Goal: Task Accomplishment & Management: Use online tool/utility

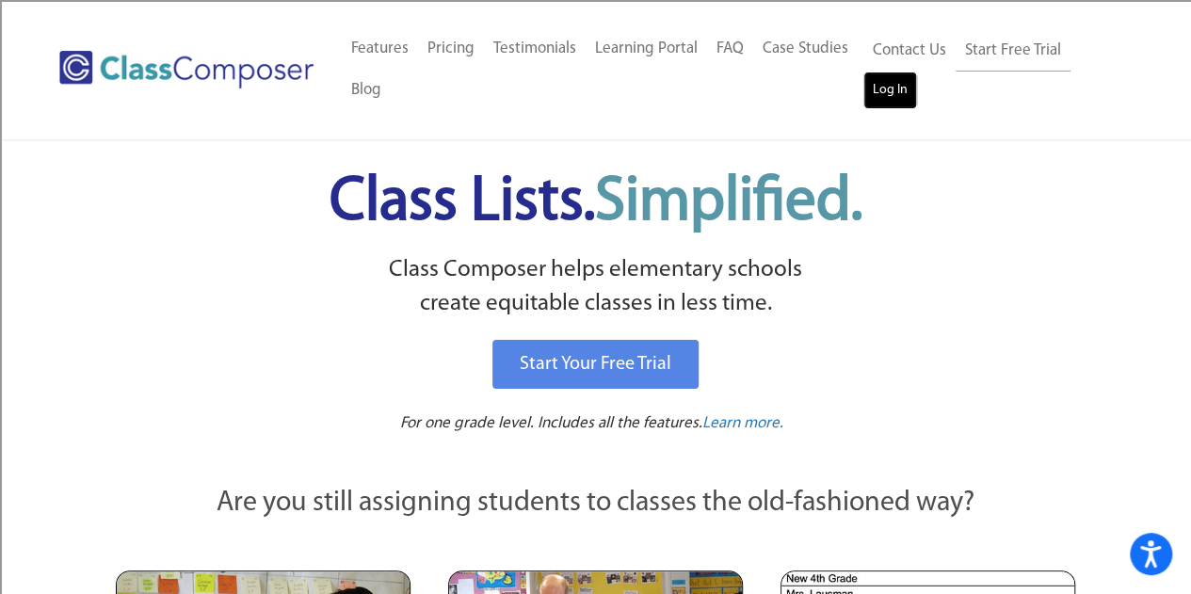
click at [886, 99] on link "Log In" at bounding box center [891, 91] width 54 height 38
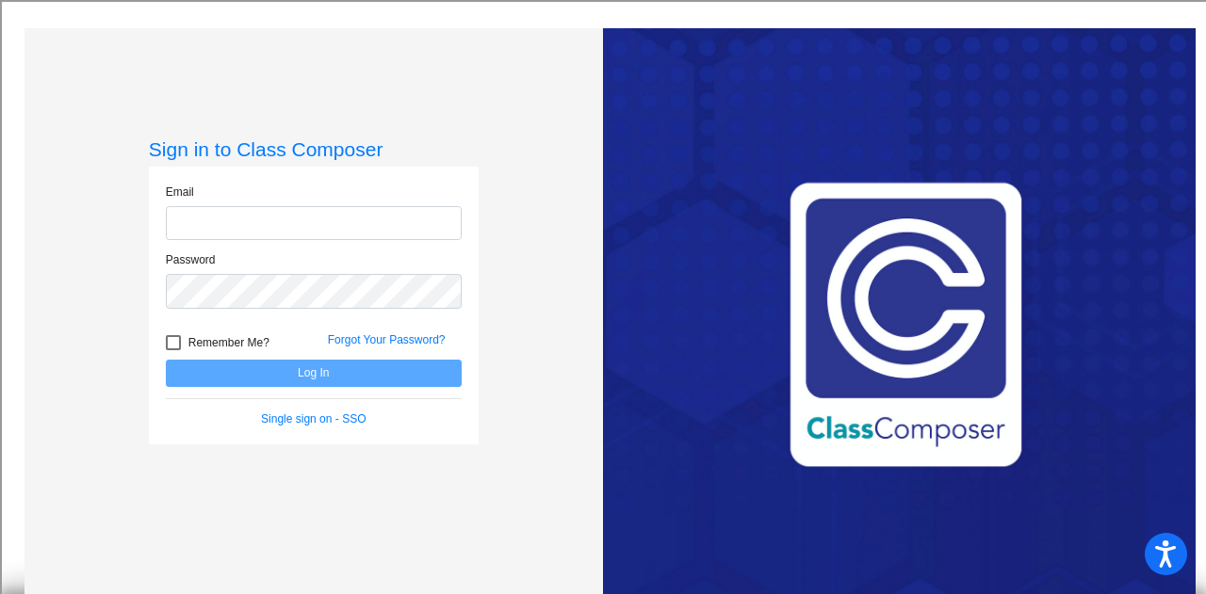
type input "[EMAIL_ADDRESS][DOMAIN_NAME]"
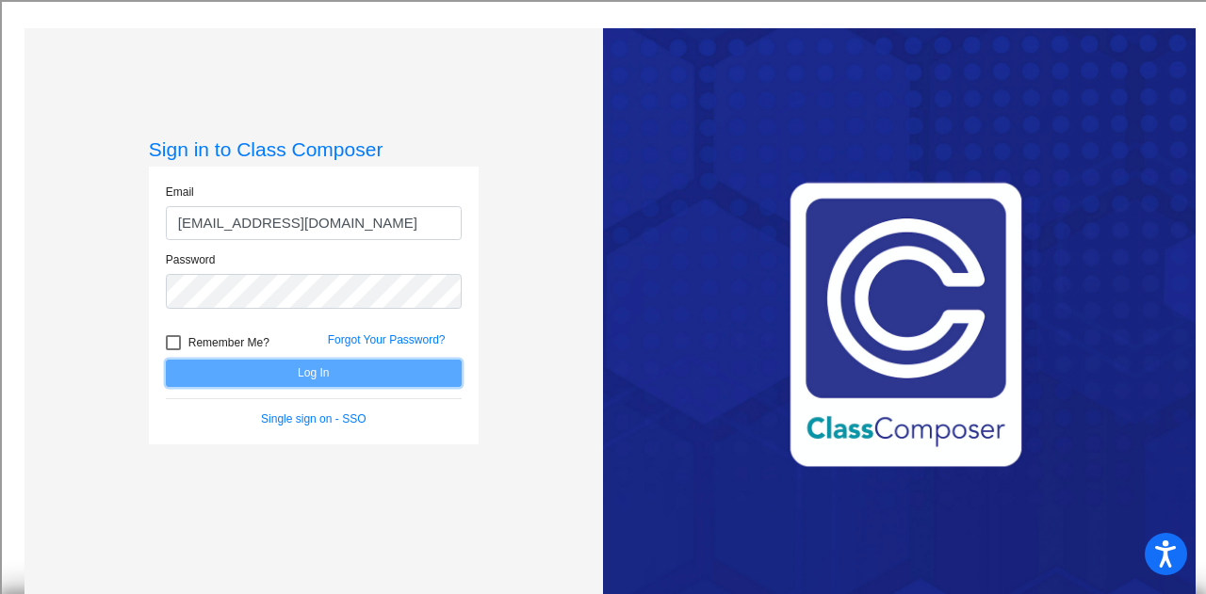
drag, startPoint x: 315, startPoint y: 368, endPoint x: 288, endPoint y: 368, distance: 26.4
click at [315, 368] on button "Log In" at bounding box center [314, 373] width 296 height 27
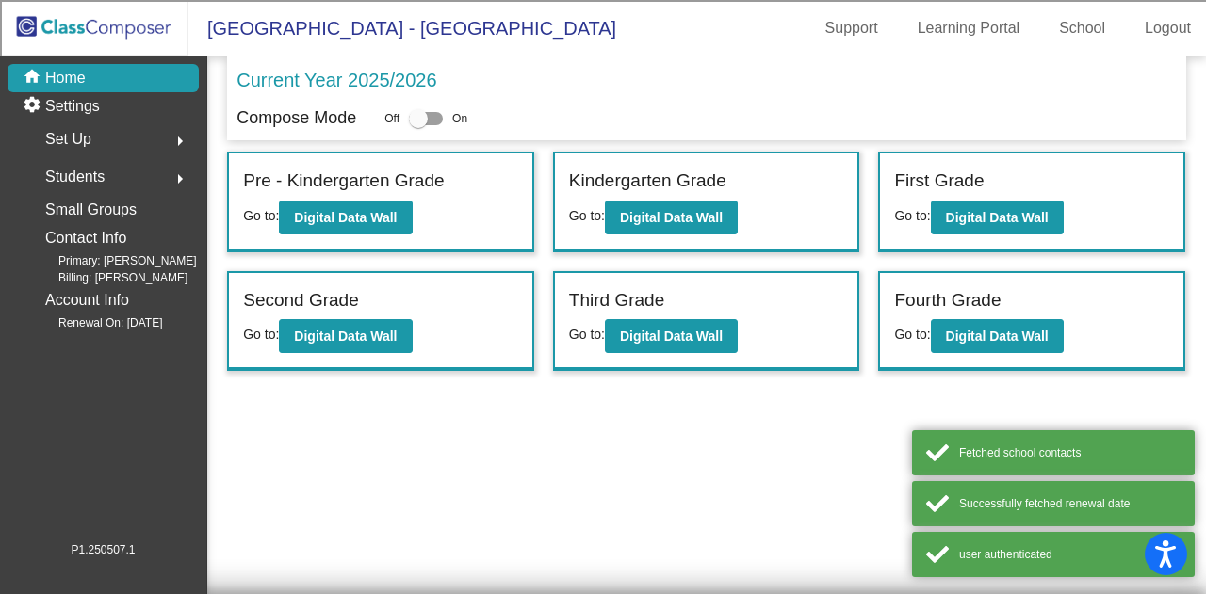
click at [334, 440] on mat-sidenav-content "Current Year 2025/2026 Compose Mode Off On Incoming (New students moving into l…" at bounding box center [706, 326] width 998 height 538
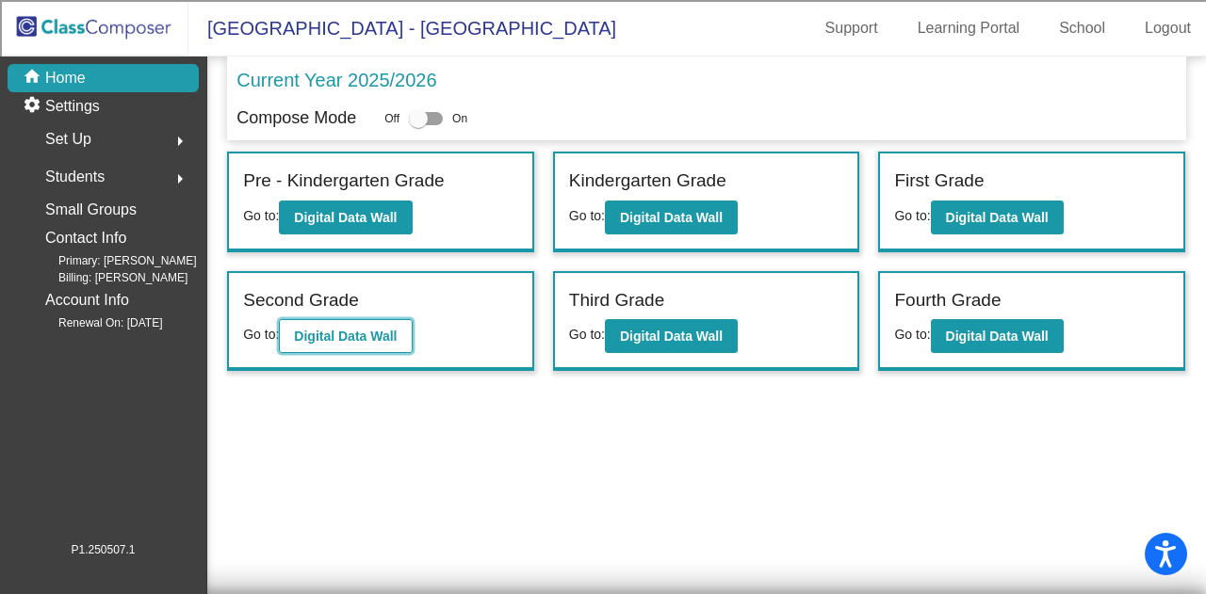
click at [358, 329] on b "Digital Data Wall" at bounding box center [345, 336] width 103 height 15
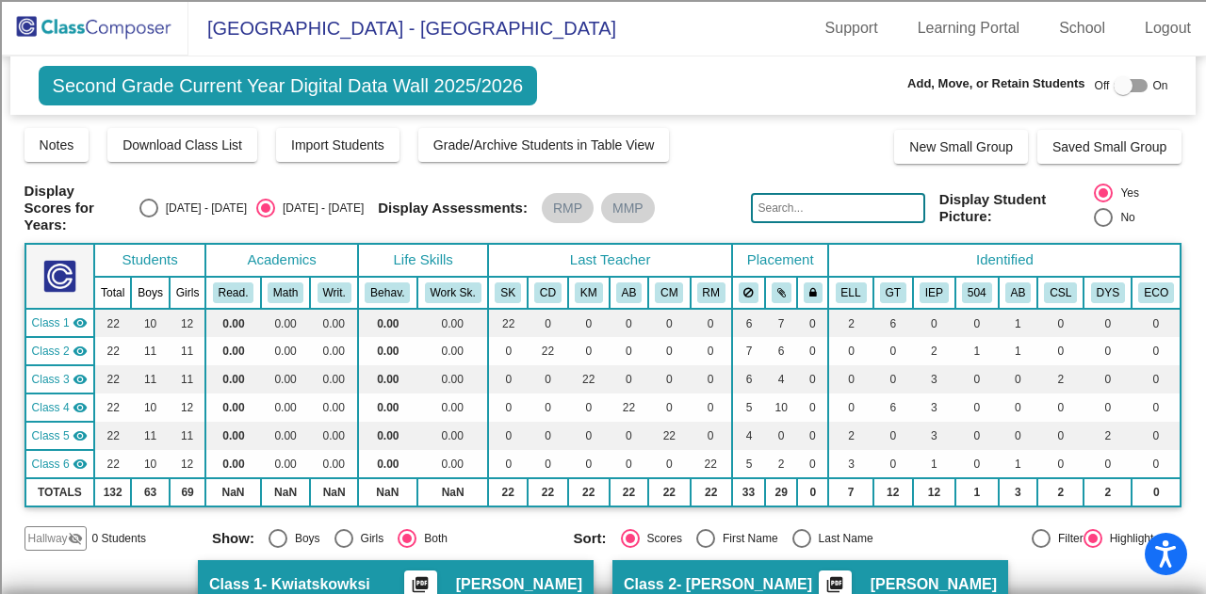
click at [73, 22] on img at bounding box center [94, 28] width 188 height 56
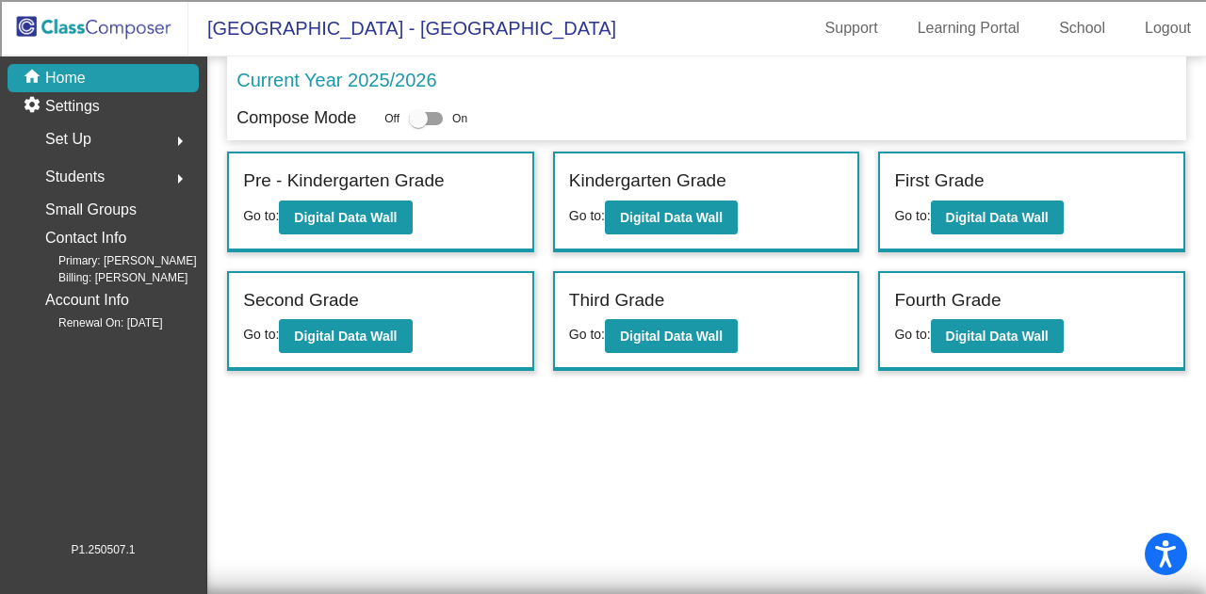
click at [414, 120] on div at bounding box center [418, 118] width 19 height 19
click at [417, 125] on input "checkbox" at bounding box center [417, 125] width 1 height 1
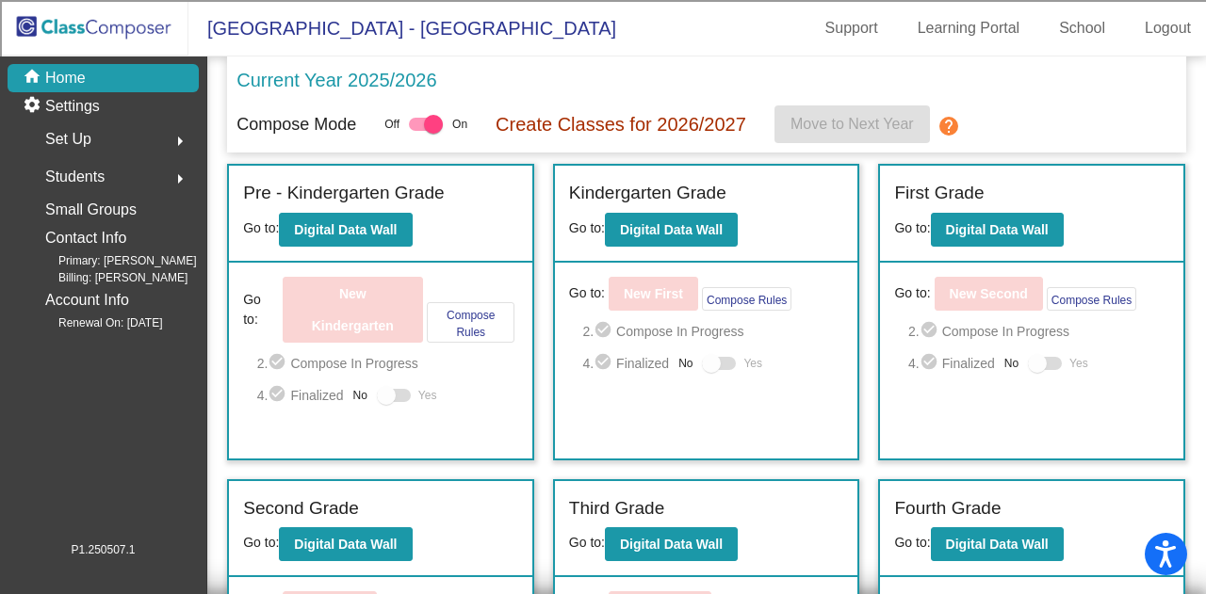
click at [409, 119] on label at bounding box center [426, 124] width 34 height 23
click at [417, 131] on input "checkbox" at bounding box center [417, 131] width 1 height 1
checkbox input "false"
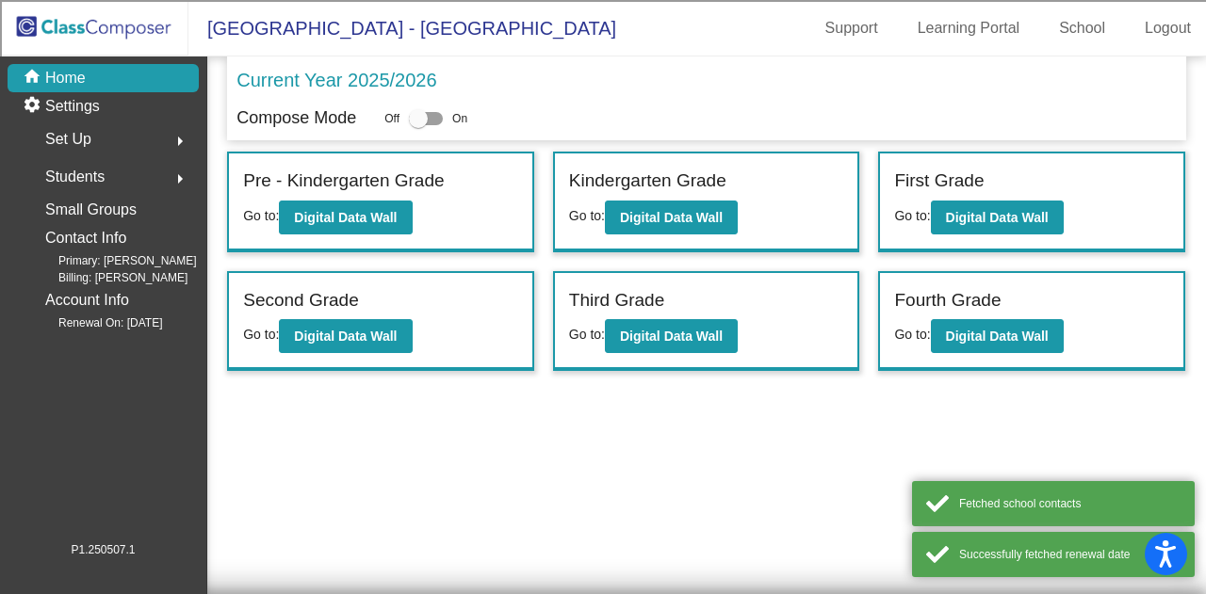
click at [326, 462] on mat-sidenav-content "Current Year 2025/2026 Compose Mode Off On Incoming (New students moving into l…" at bounding box center [706, 326] width 998 height 538
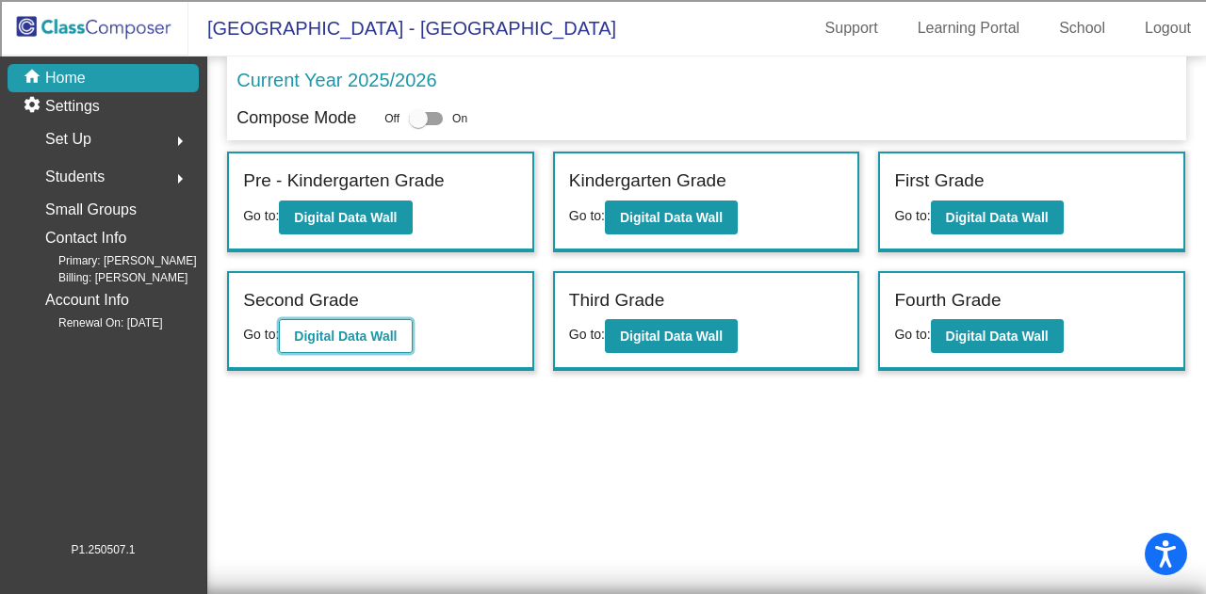
click at [322, 331] on b "Digital Data Wall" at bounding box center [345, 336] width 103 height 15
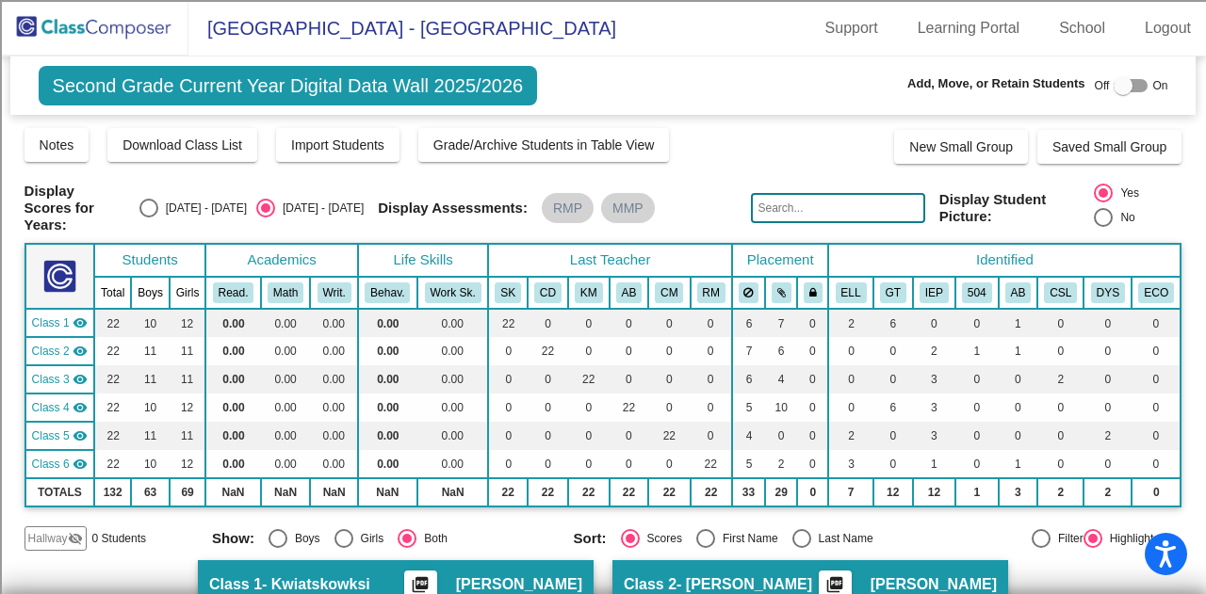
click at [676, 189] on div "Display Scores for Years: 2024 - 2025 2025 - 2026 Display Assessments: RMP MMP …" at bounding box center [602, 208] width 1157 height 51
click at [738, 148] on div "Notes Download Class List Import Students Grade/Archive Students in Table View …" at bounding box center [602, 145] width 1157 height 38
click at [629, 50] on mat-toolbar "Pebble Creek Elementary - Jordan Support Learning Portal School Logout" at bounding box center [603, 28] width 1206 height 57
drag, startPoint x: 638, startPoint y: 40, endPoint x: 446, endPoint y: 0, distance: 195.4
click at [638, 40] on mat-toolbar "Pebble Creek Elementary - Jordan Support Learning Portal School Logout" at bounding box center [603, 28] width 1206 height 57
